Goal: Navigation & Orientation: Go to known website

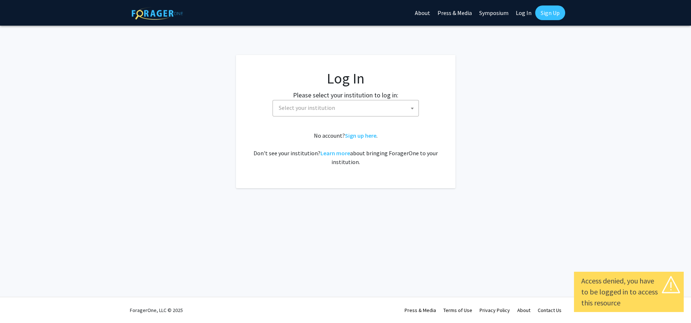
click at [400, 111] on span "Select your institution" at bounding box center [347, 107] width 143 height 15
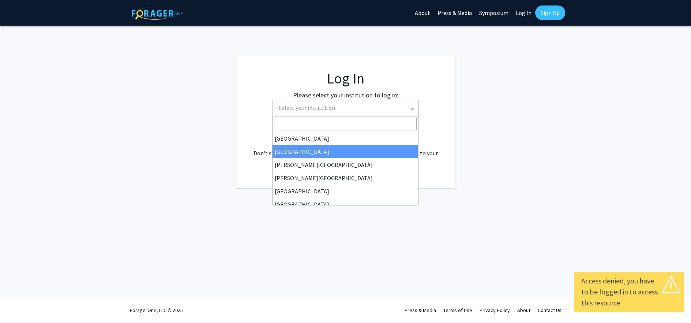
click at [477, 139] on fg-login "Log In Please select your institution to log in: [GEOGRAPHIC_DATA] [GEOGRAPHIC_…" at bounding box center [345, 121] width 691 height 133
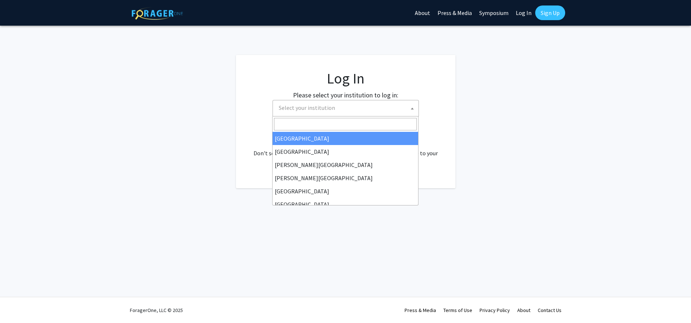
click at [402, 113] on span "Select your institution" at bounding box center [347, 107] width 143 height 15
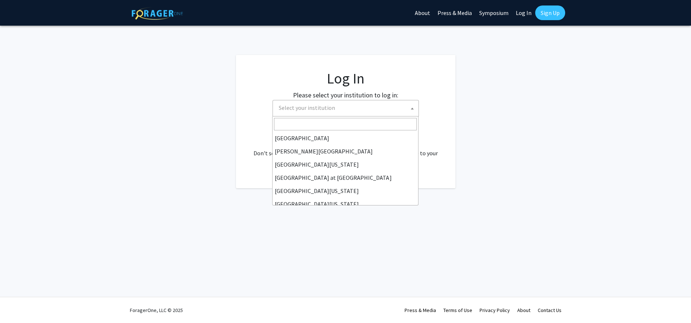
scroll to position [227, 0]
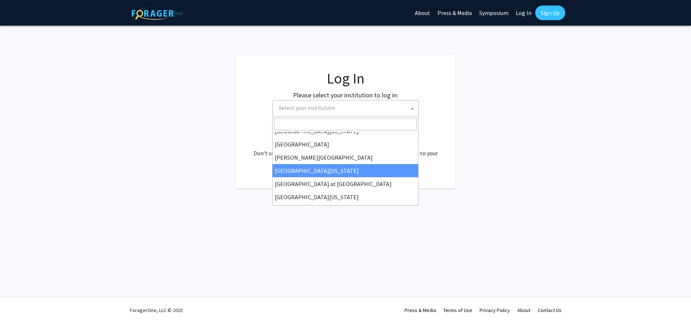
select select "30"
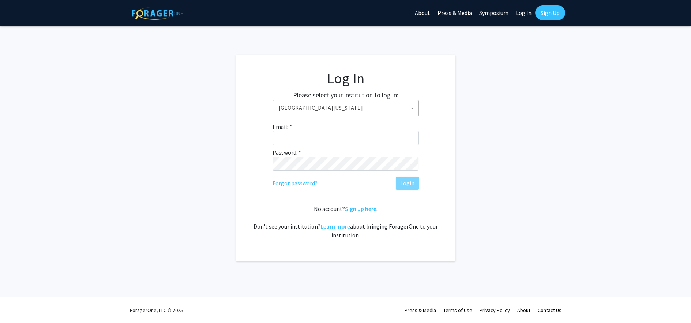
click at [423, 14] on link "About" at bounding box center [422, 13] width 23 height 26
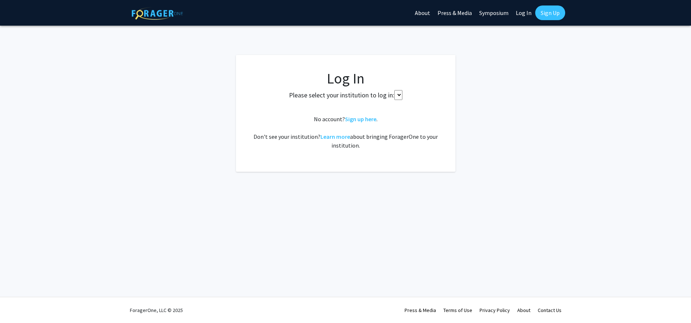
select select
